Goal: Check status

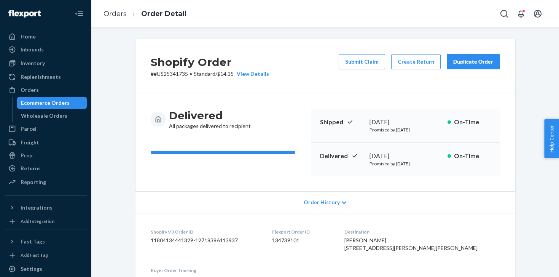
click at [37, 103] on div "Ecommerce Orders" at bounding box center [45, 103] width 49 height 8
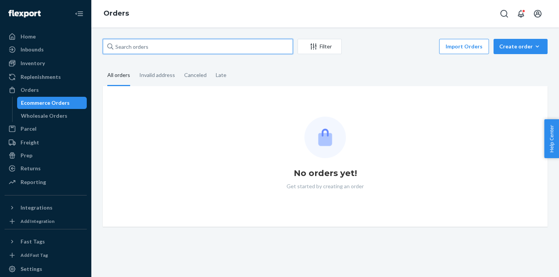
click at [189, 48] on input "text" at bounding box center [198, 46] width 190 height 15
paste input "US25340747"
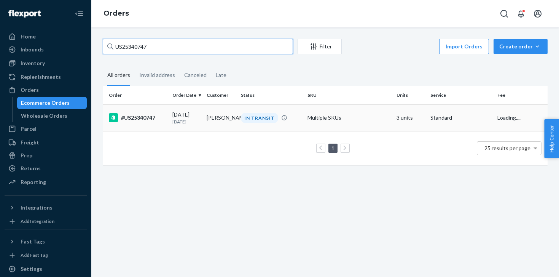
type input "US25340747"
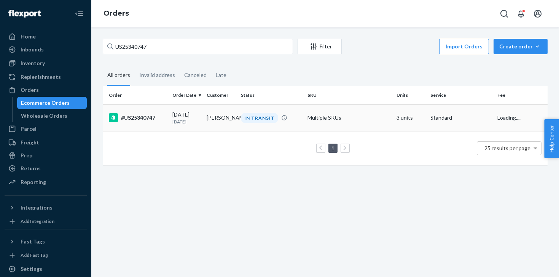
click at [192, 119] on p "[DATE]" at bounding box center [186, 121] width 28 height 6
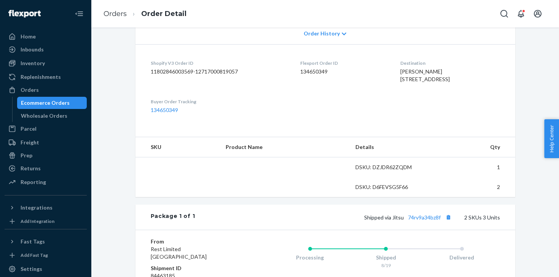
scroll to position [254, 0]
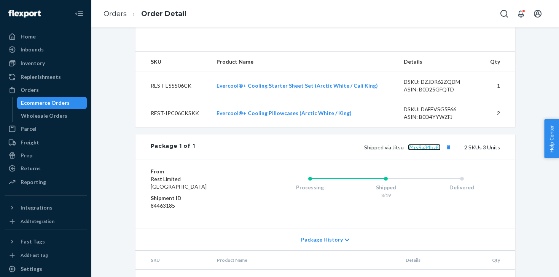
click at [427, 150] on link "74rv9a34bz8f" at bounding box center [424, 147] width 33 height 6
